Goal: Connect with others: Connect with other users

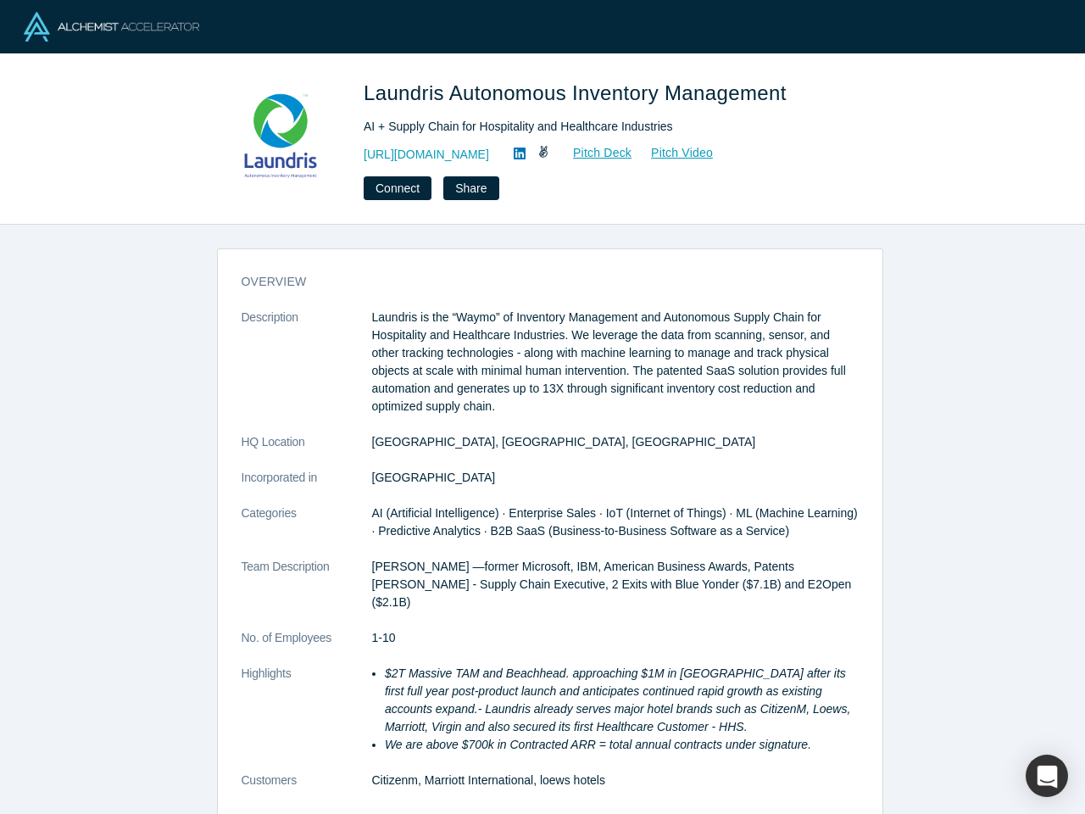
click at [543, 407] on p "Laundris is the “Waymo” of Inventory Management and Autonomous Supply Chain for…" at bounding box center [615, 362] width 487 height 107
click at [396, 188] on button "Connect" at bounding box center [398, 188] width 68 height 24
click at [466, 188] on div "Connect to Laundris Autonomous Inventory Management Loading form..." at bounding box center [542, 407] width 1085 height 814
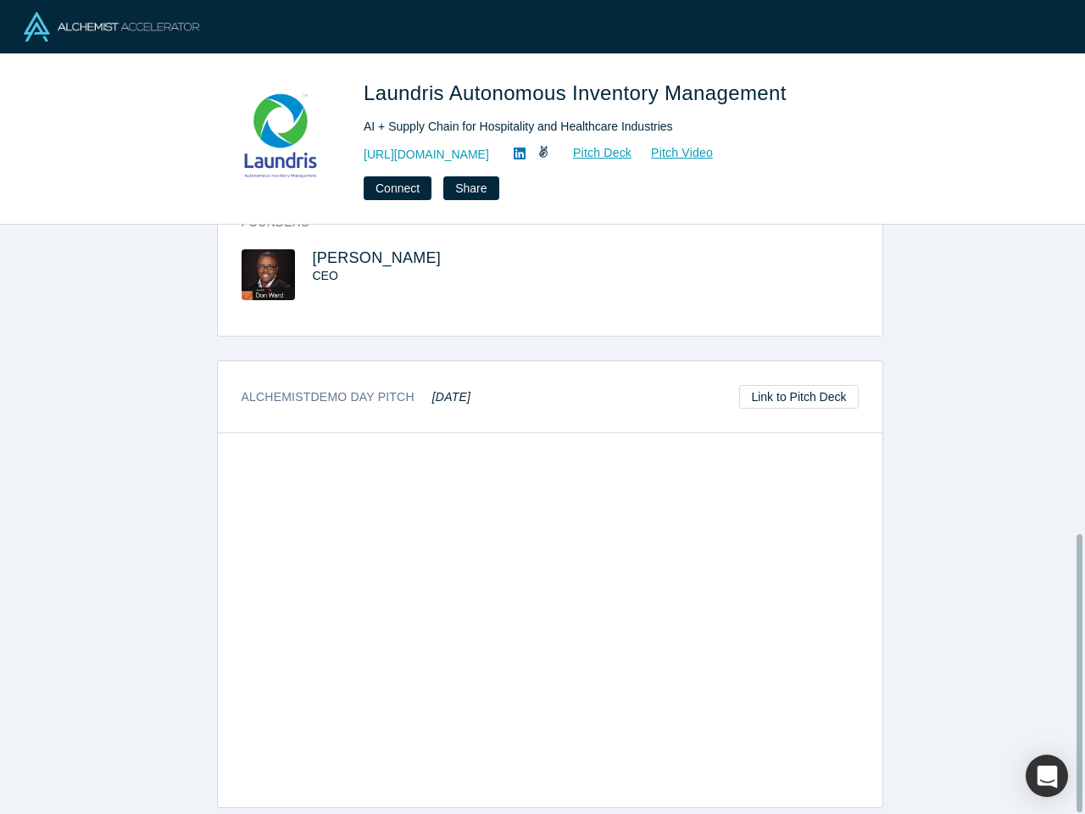
click at [1047, 776] on div "button" at bounding box center [1047, 776] width 42 height 42
